Goal: Navigation & Orientation: Find specific page/section

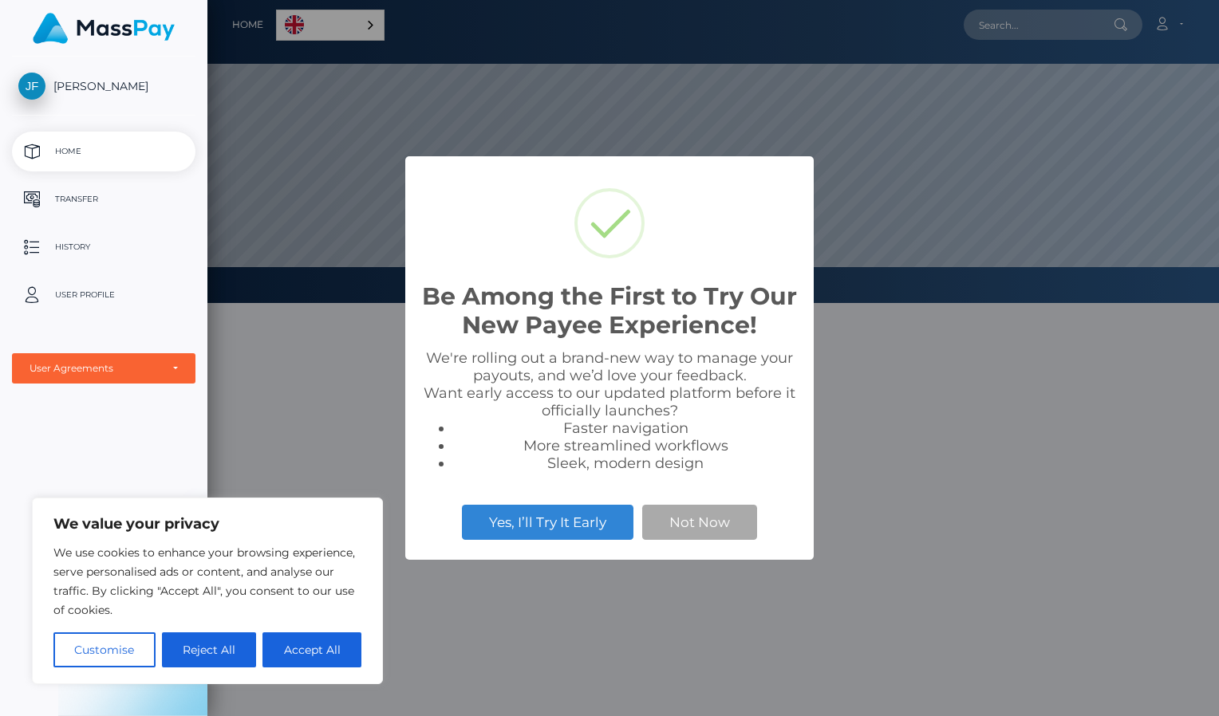
scroll to position [303, 1012]
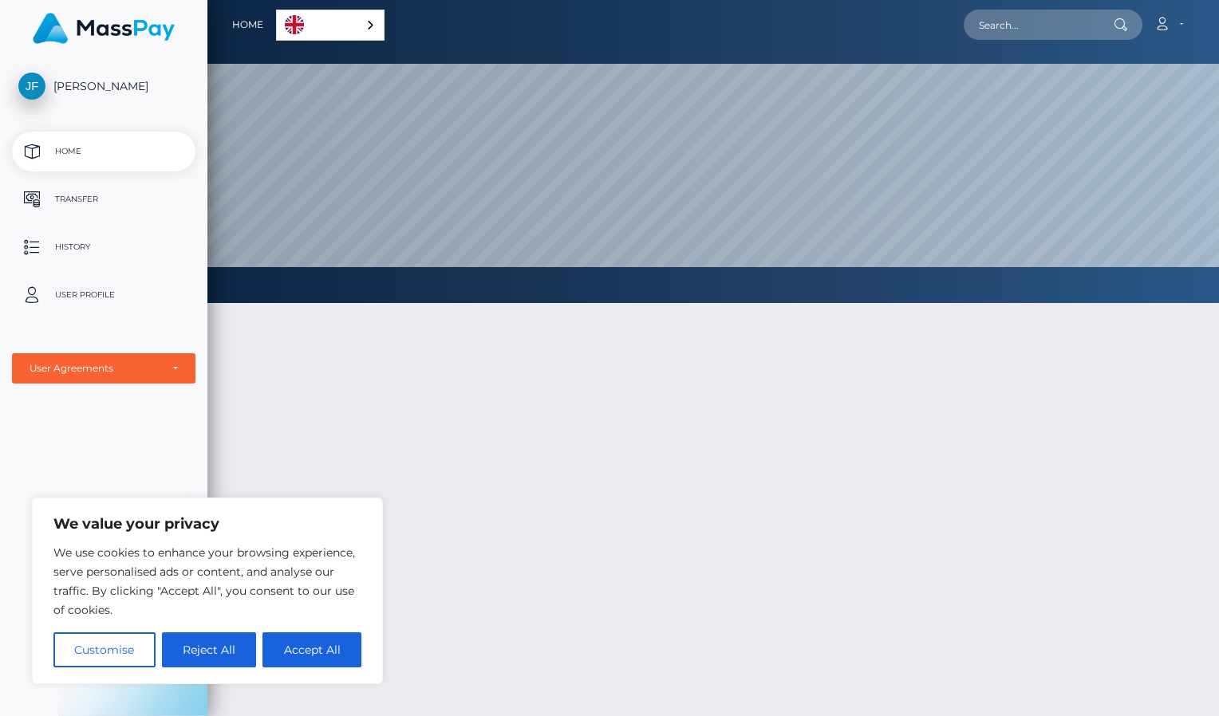
click at [364, 25] on div "English" at bounding box center [330, 25] width 108 height 31
click at [350, 50] on link "Español" at bounding box center [321, 56] width 89 height 30
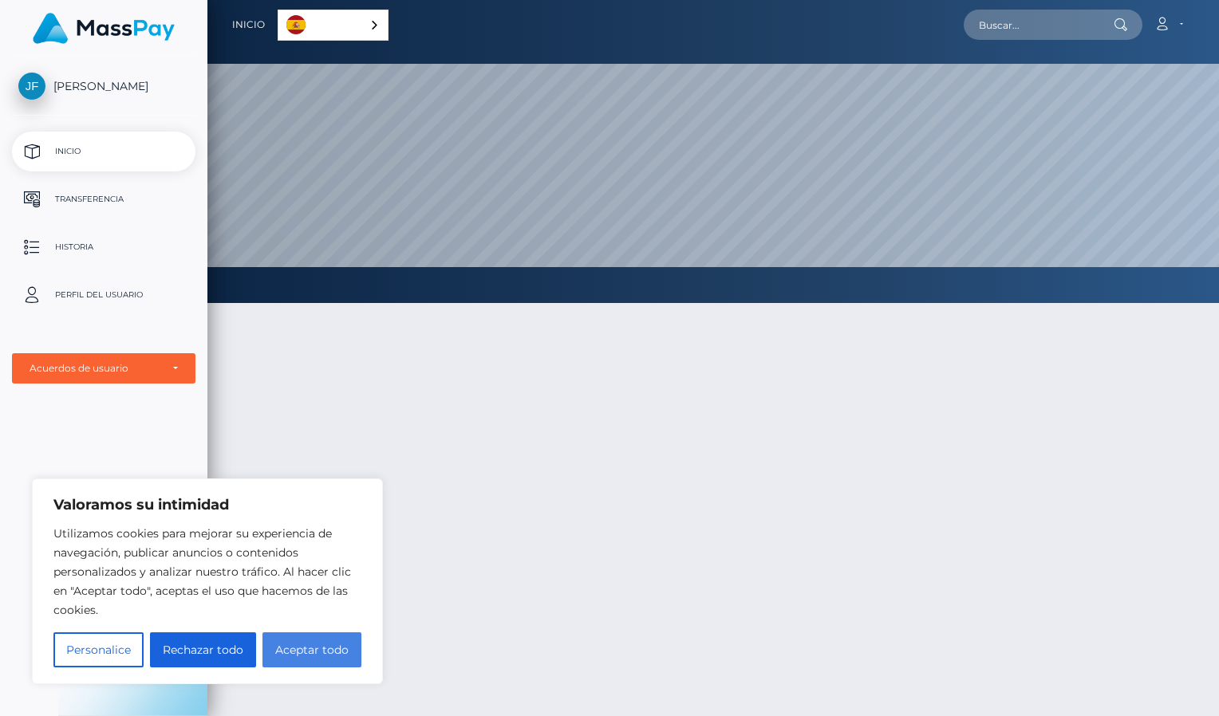
click at [295, 656] on button "Aceptar todo" at bounding box center [311, 650] width 99 height 35
checkbox input "true"
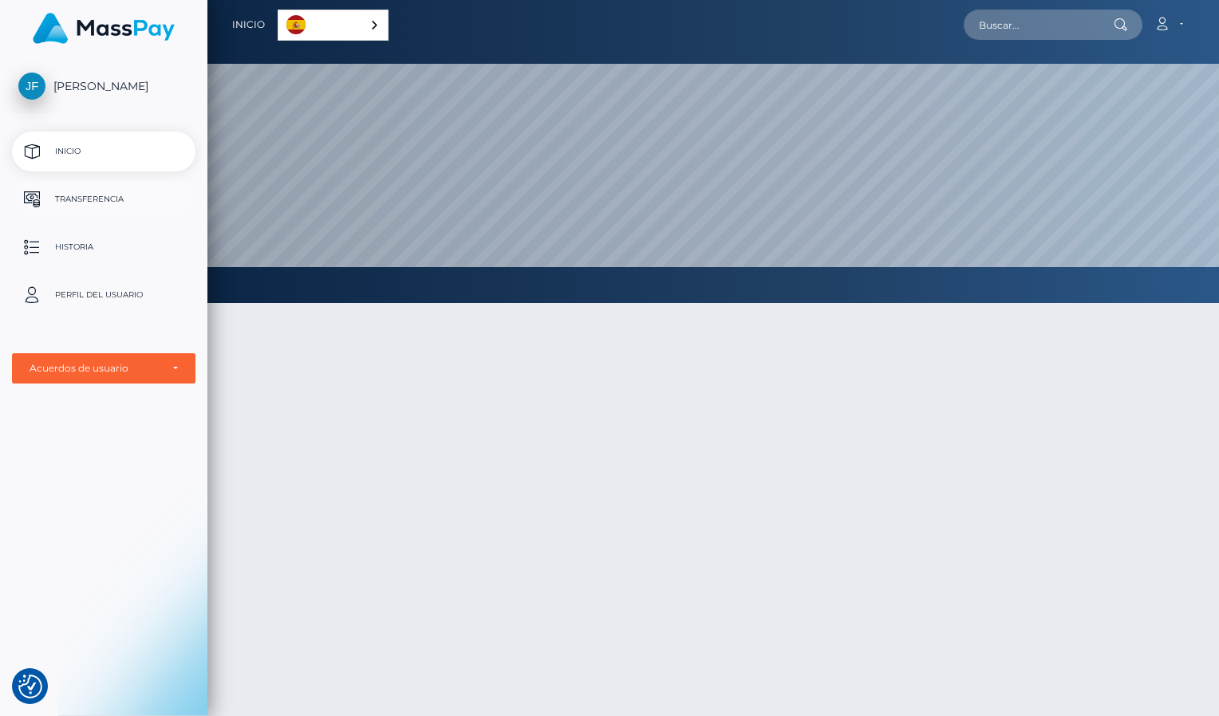
click at [87, 198] on p "Transferencia" at bounding box center [103, 199] width 171 height 24
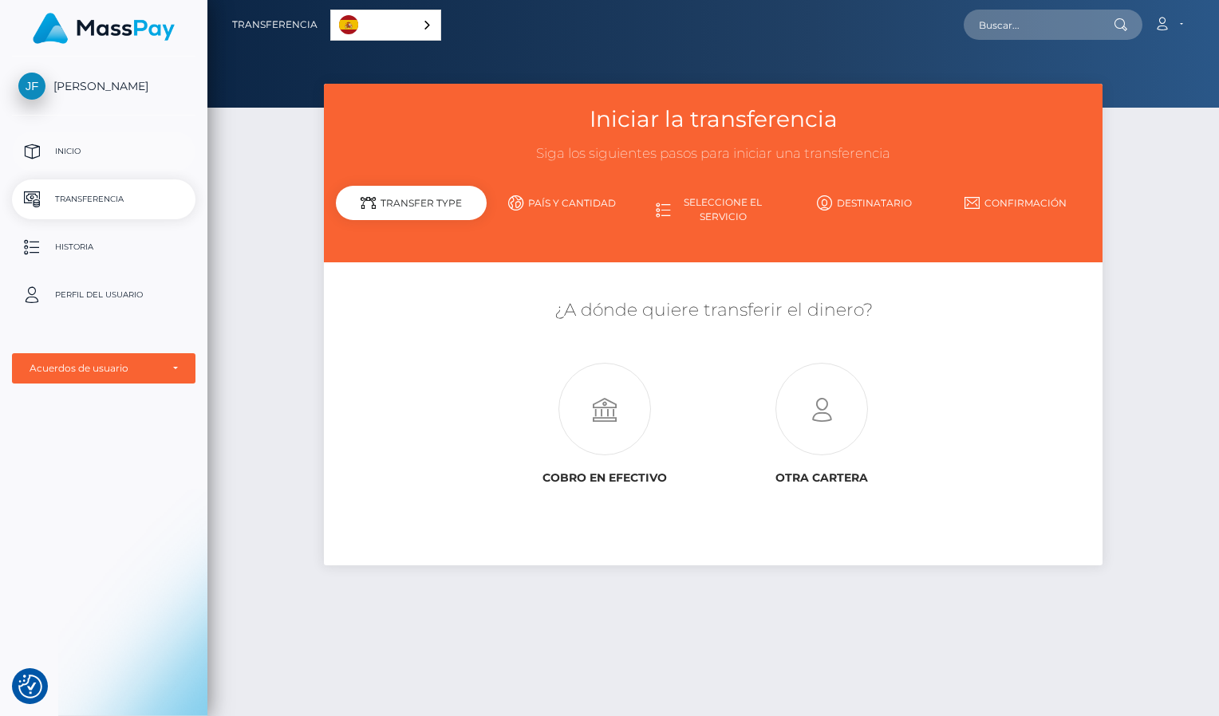
click at [74, 145] on p "Inicio" at bounding box center [103, 152] width 171 height 24
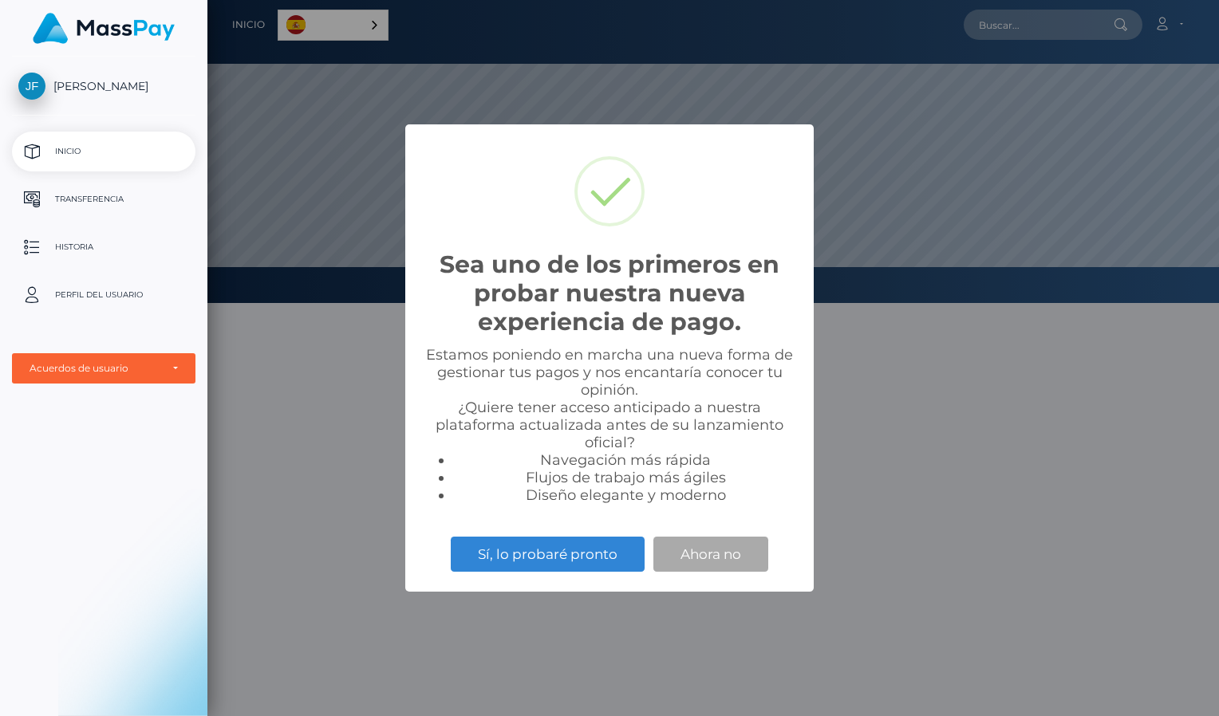
scroll to position [303, 1012]
click at [87, 86] on span "[PERSON_NAME]" at bounding box center [103, 86] width 183 height 14
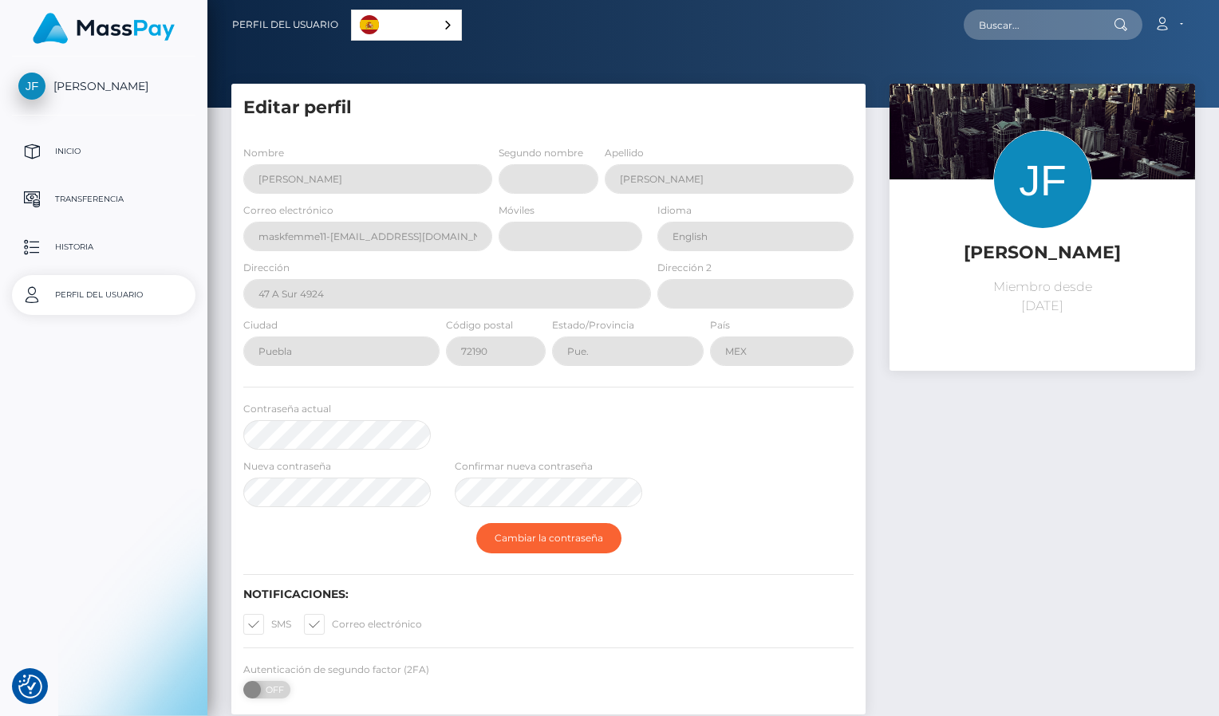
select select
click at [69, 151] on p "Inicio" at bounding box center [103, 152] width 171 height 24
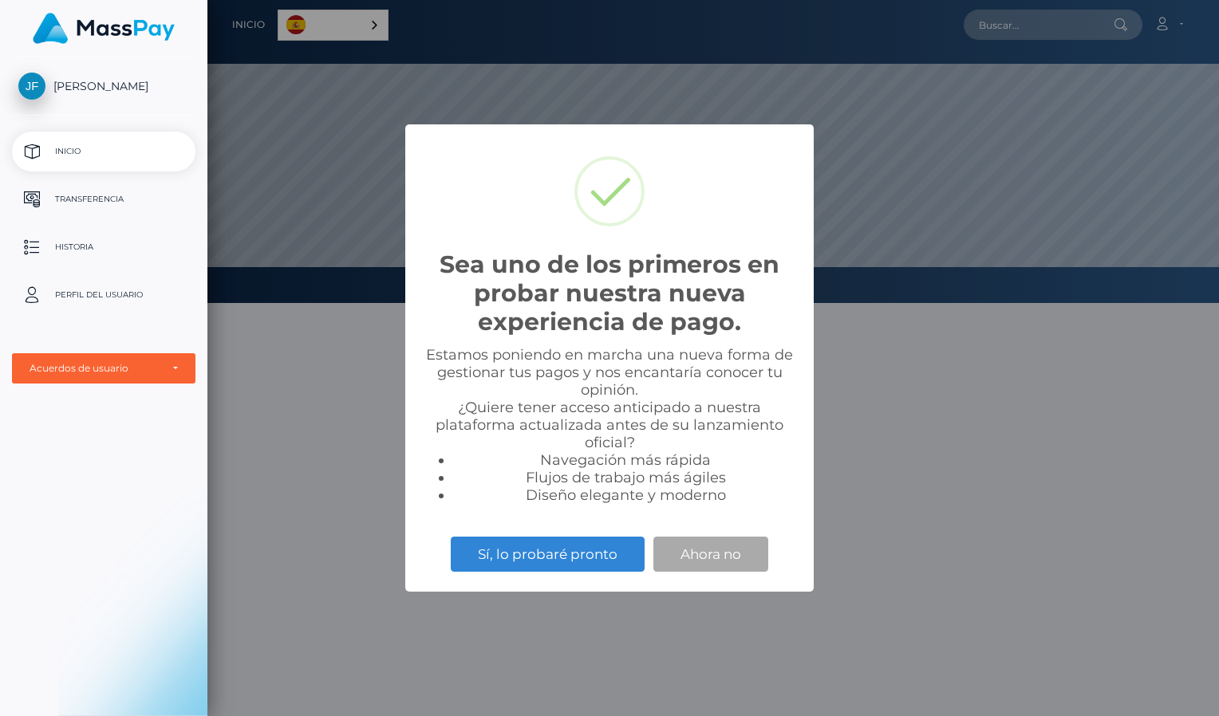
scroll to position [303, 1012]
